Goal: Find specific page/section: Find specific page/section

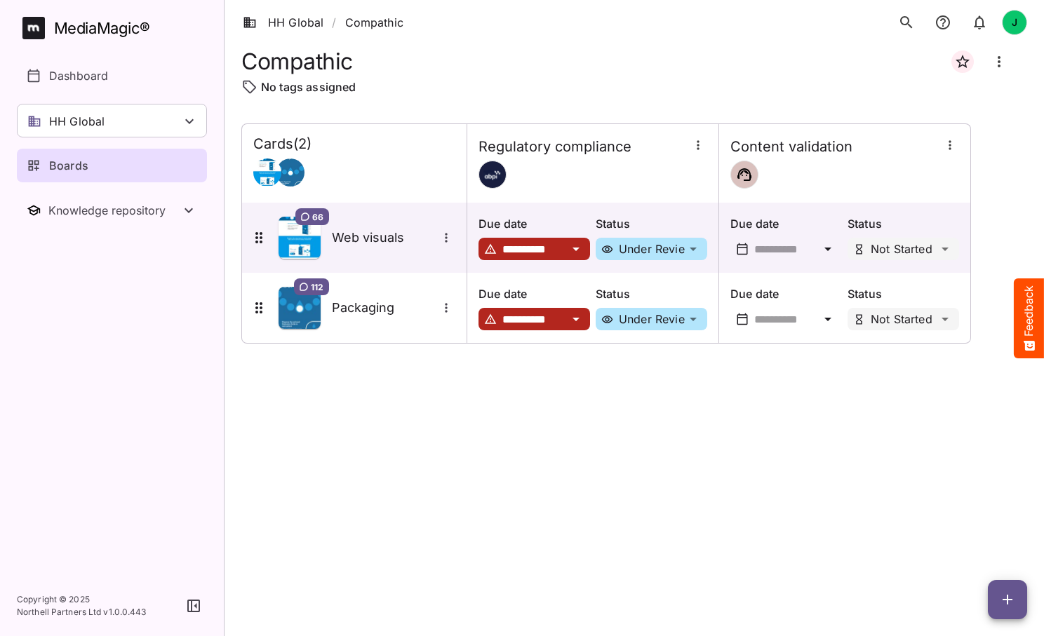
click at [391, 159] on div at bounding box center [354, 173] width 202 height 28
click at [282, 147] on h4 "Cards ( 2 )" at bounding box center [282, 144] width 58 height 18
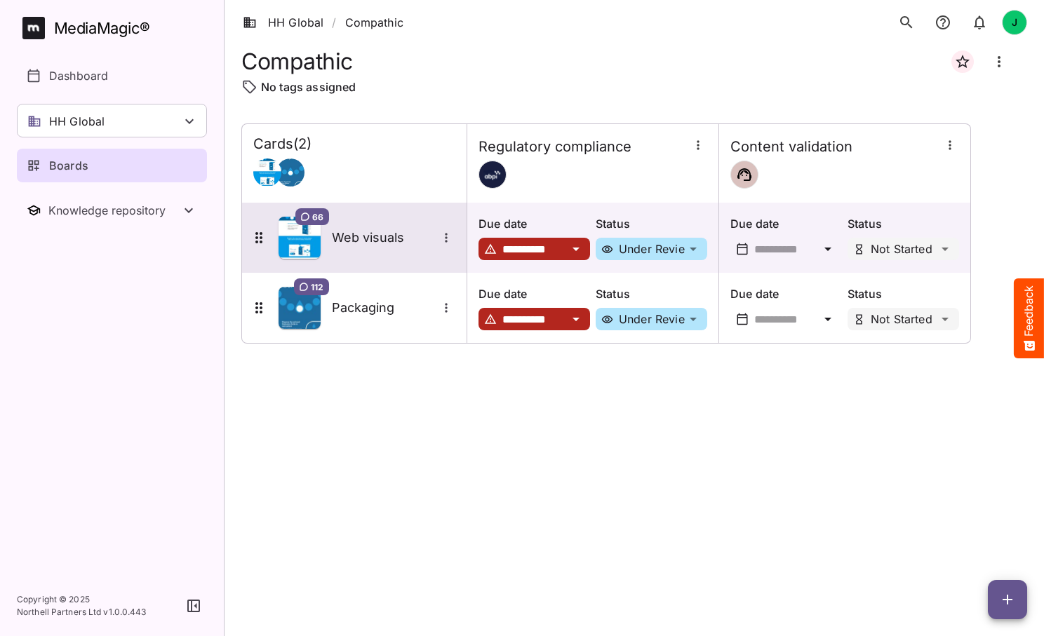
click at [298, 233] on img at bounding box center [300, 238] width 42 height 42
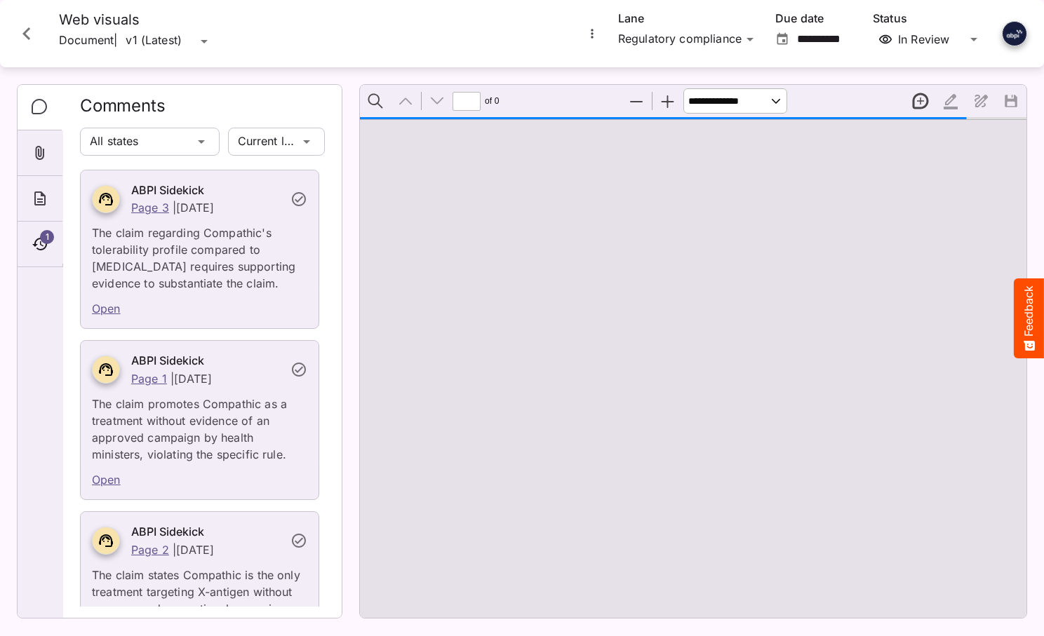
type input "*"
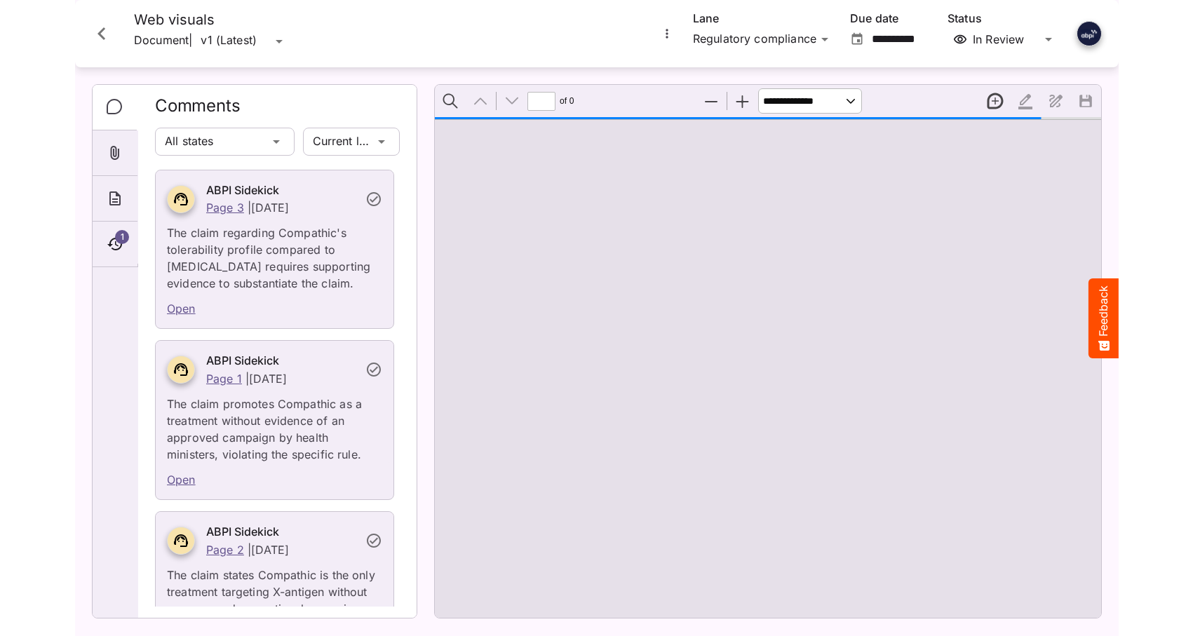
scroll to position [7, 0]
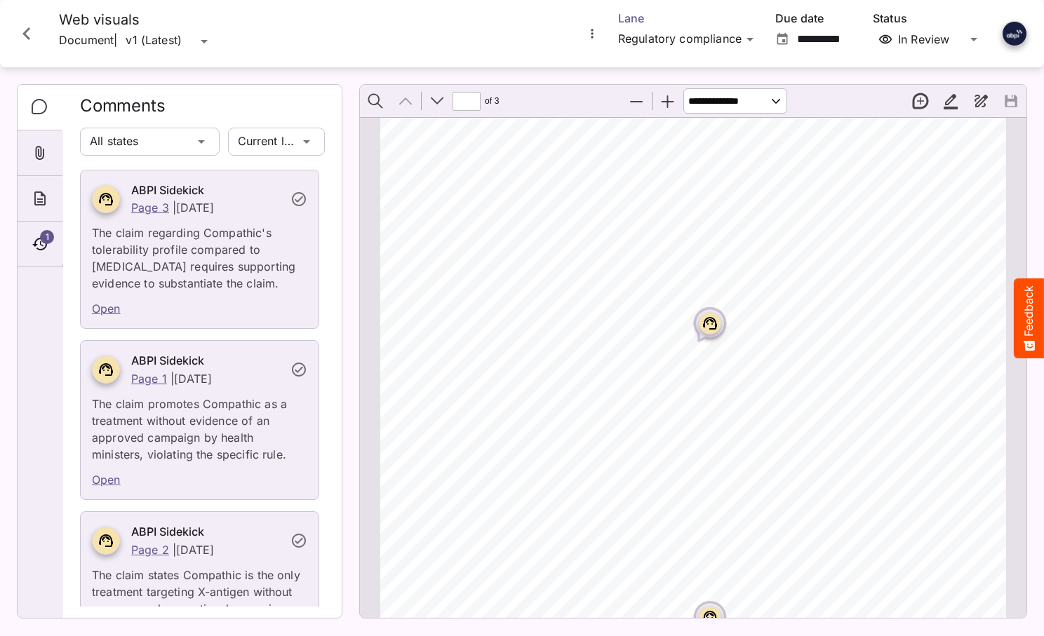
click at [750, 37] on div "HH Global / Compathic J MediaMagic ® Dashboard HH Global HH Global Create new w…" at bounding box center [522, 315] width 1044 height 630
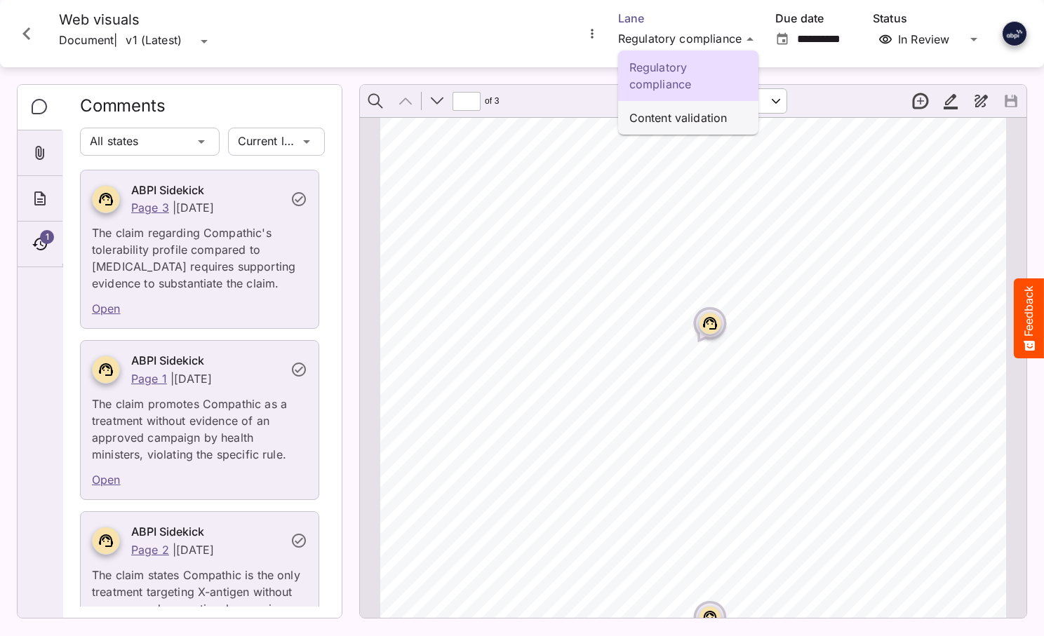
click at [674, 116] on p "Content validation" at bounding box center [688, 117] width 118 height 17
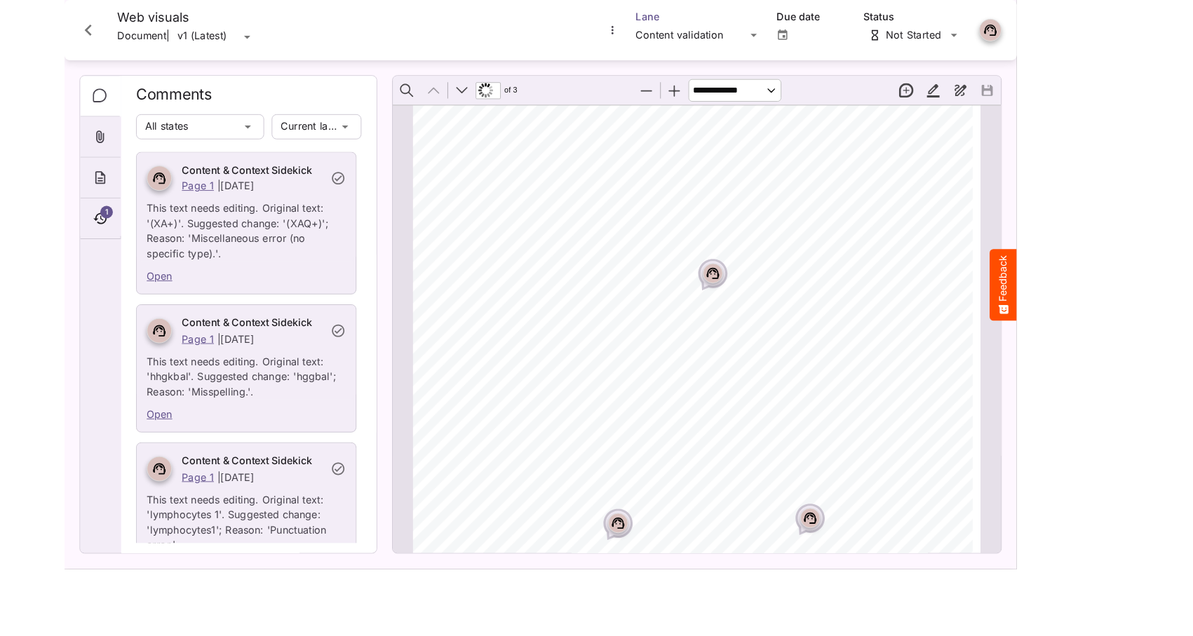
scroll to position [6, 0]
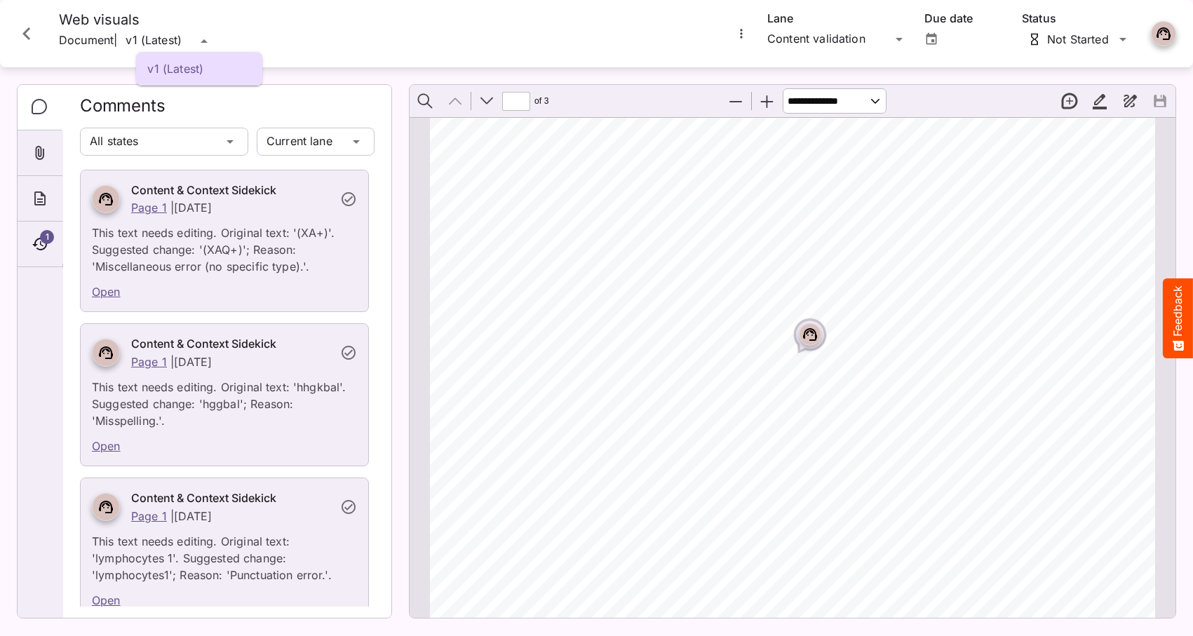
click at [211, 44] on div "v1 (Latest) HH Global / Compathic J MediaMagic ® Dashboard HH Global HH Global …" at bounding box center [596, 315] width 1193 height 630
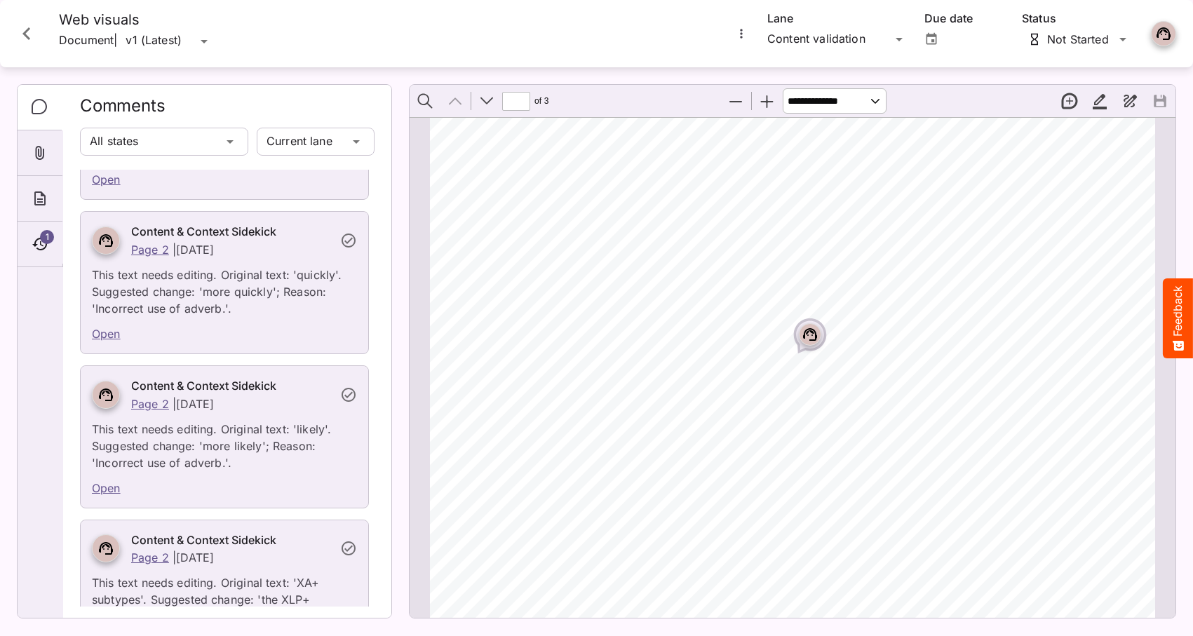
scroll to position [709, 0]
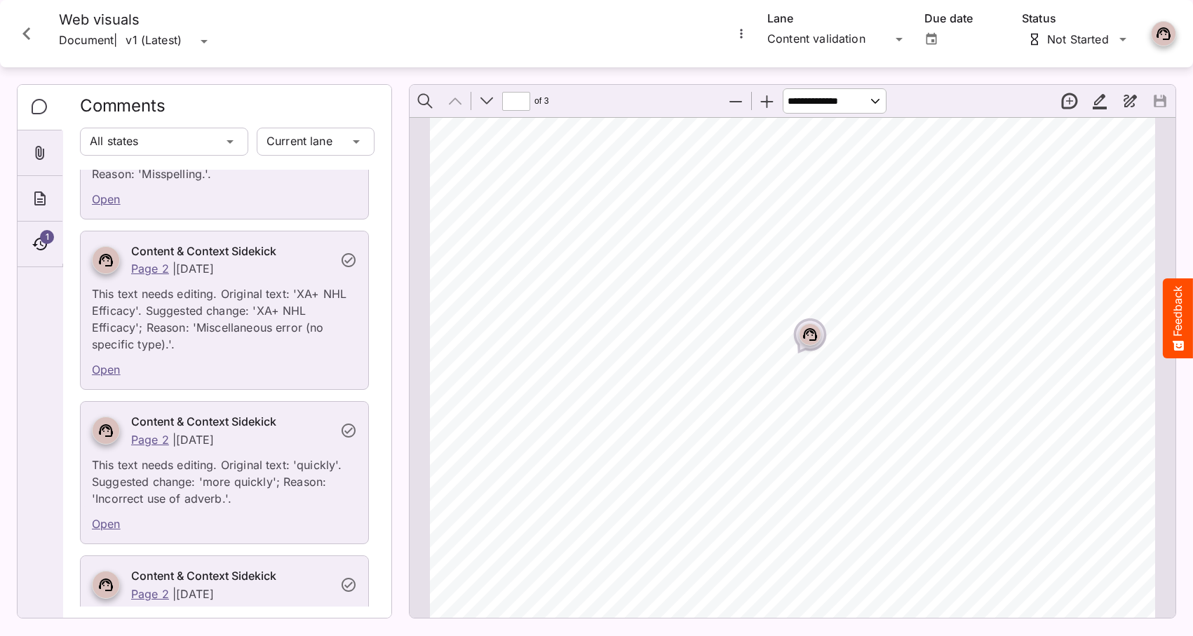
click at [26, 39] on icon "Close card" at bounding box center [26, 33] width 25 height 25
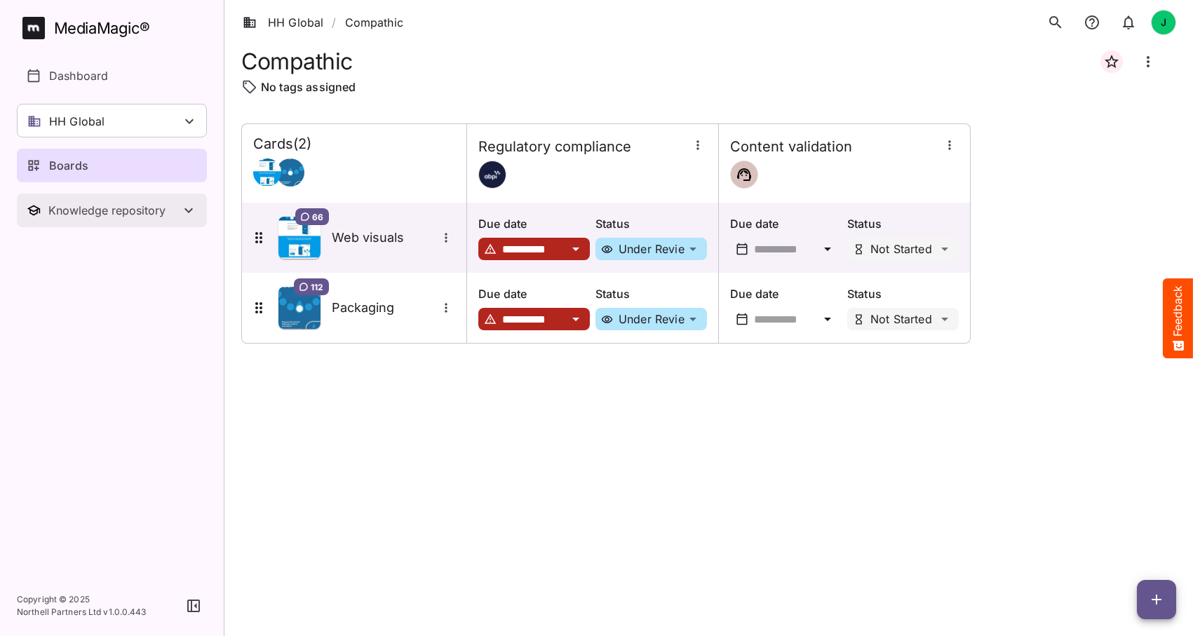
click at [102, 213] on div "Knowledge repository" at bounding box center [114, 210] width 132 height 14
click at [89, 283] on p "Sidekicks" at bounding box center [74, 286] width 51 height 17
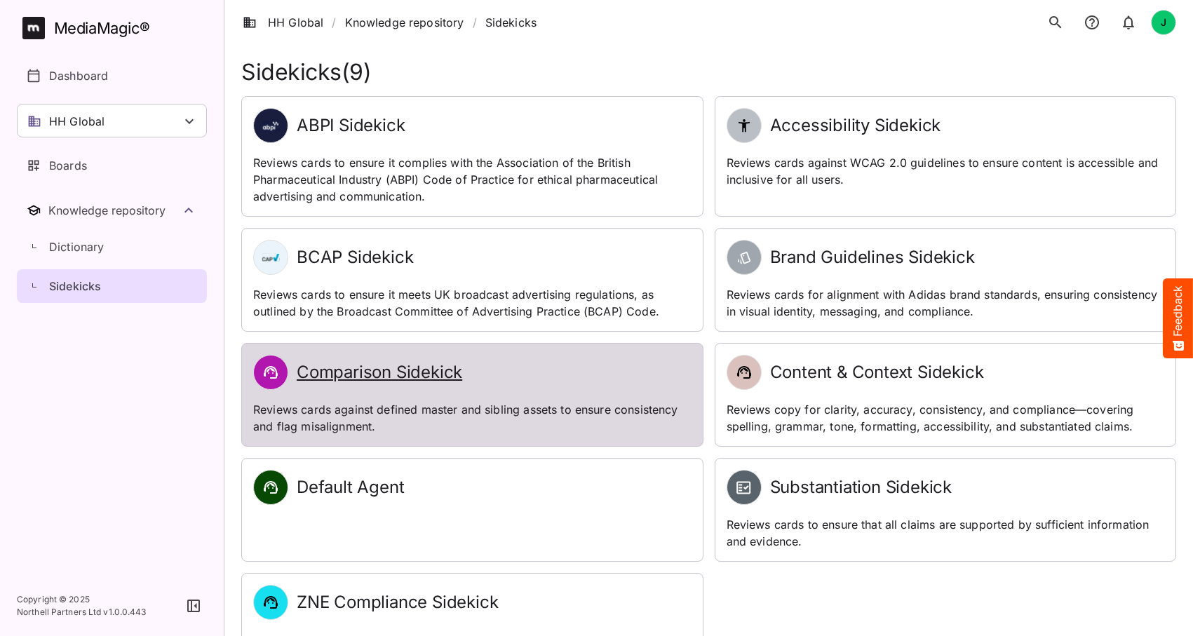
scroll to position [7, 0]
